Goal: Find specific page/section: Find specific page/section

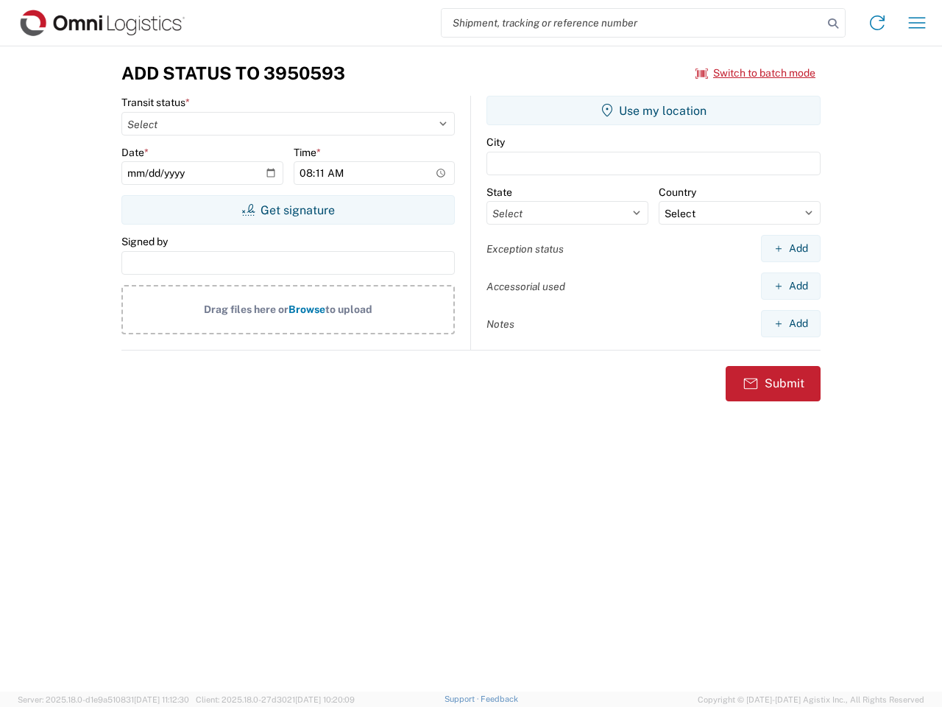
click at [632, 23] on input "search" at bounding box center [632, 23] width 381 height 28
click at [833, 24] on icon at bounding box center [833, 23] width 21 height 21
click at [877, 23] on icon at bounding box center [877, 23] width 24 height 24
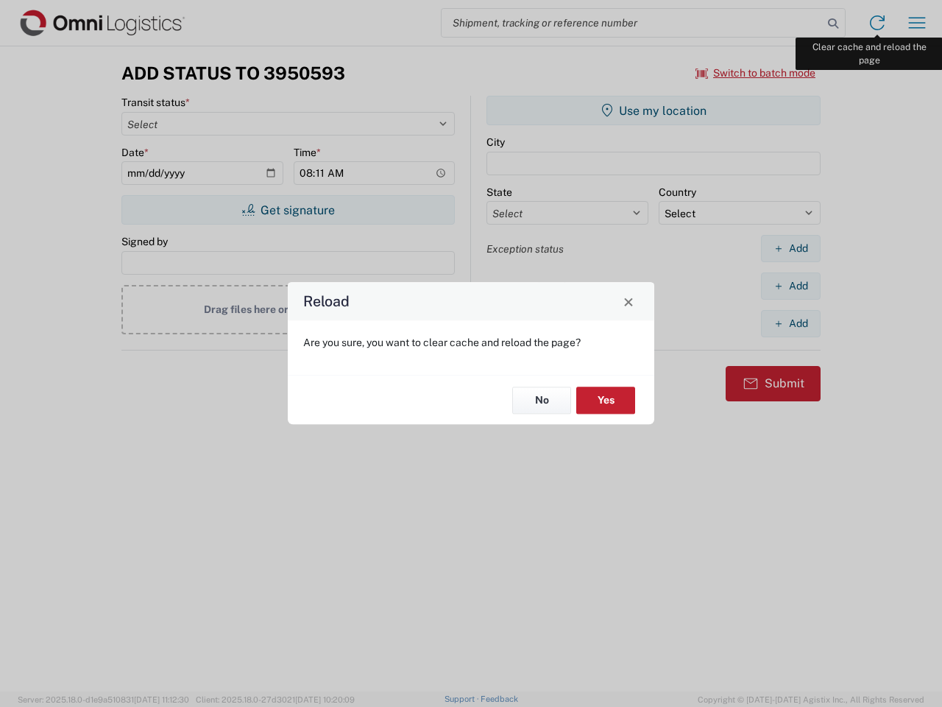
click at [917, 23] on div "Reload Are you sure, you want to clear cache and reload the page? No Yes" at bounding box center [471, 353] width 942 height 707
click at [756, 73] on div "Reload Are you sure, you want to clear cache and reload the page? No Yes" at bounding box center [471, 353] width 942 height 707
click at [288, 210] on div "Reload Are you sure, you want to clear cache and reload the page? No Yes" at bounding box center [471, 353] width 942 height 707
click at [654, 110] on div "Reload Are you sure, you want to clear cache and reload the page? No Yes" at bounding box center [471, 353] width 942 height 707
click at [790, 248] on div "Reload Are you sure, you want to clear cache and reload the page? No Yes" at bounding box center [471, 353] width 942 height 707
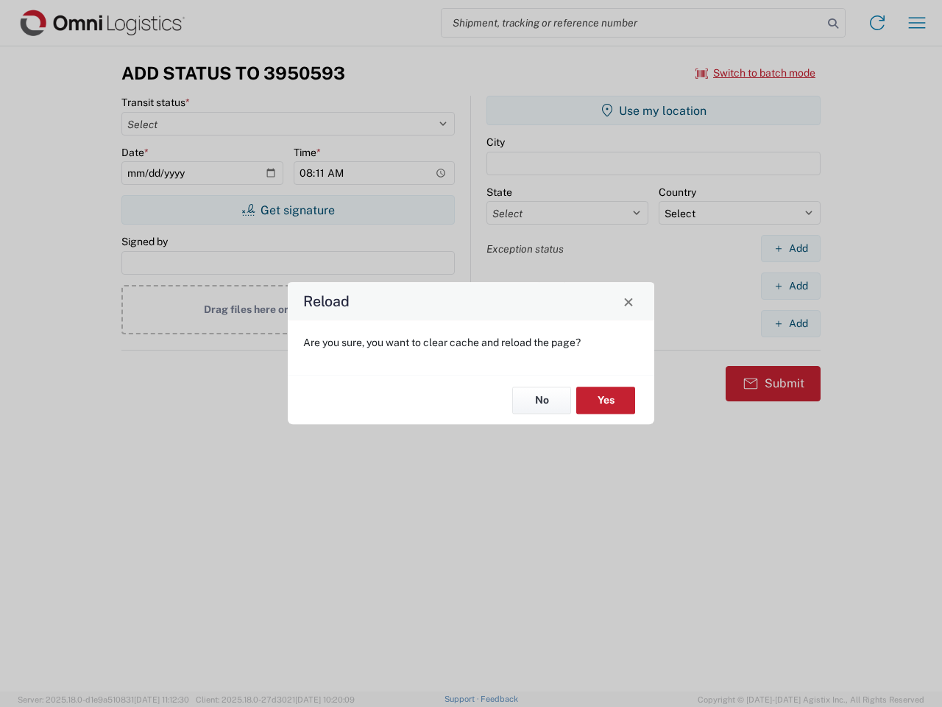
click at [790, 286] on div "Reload Are you sure, you want to clear cache and reload the page? No Yes" at bounding box center [471, 353] width 942 height 707
click at [790, 323] on div "Reload Are you sure, you want to clear cache and reload the page? No Yes" at bounding box center [471, 353] width 942 height 707
